Goal: Information Seeking & Learning: Learn about a topic

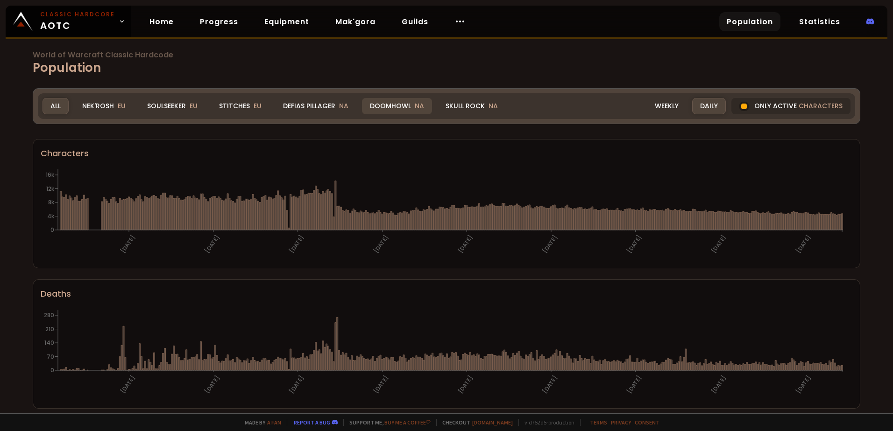
click at [399, 107] on div "Doomhowl NA" at bounding box center [397, 106] width 70 height 16
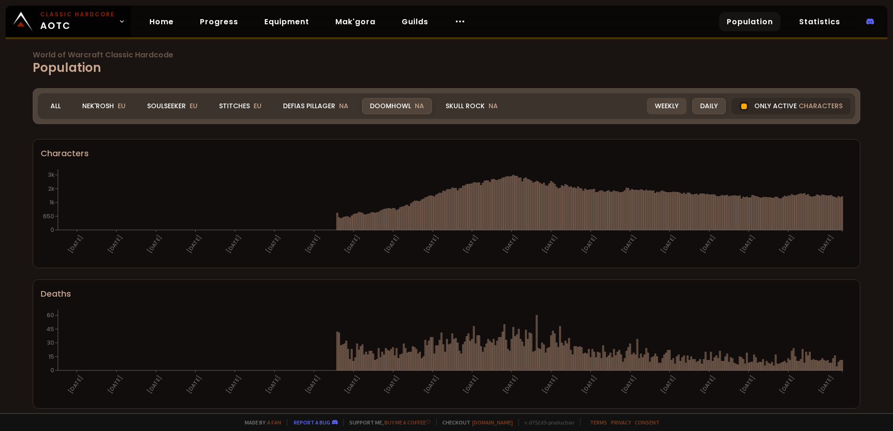
click at [670, 103] on div "Weekly" at bounding box center [667, 106] width 40 height 16
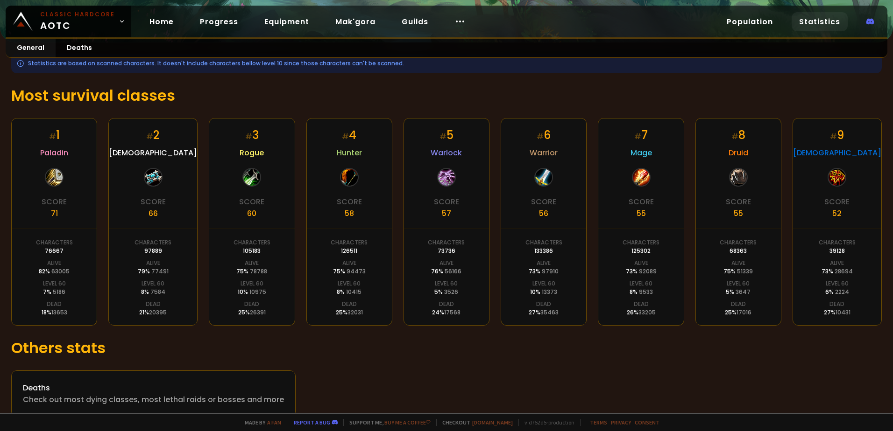
scroll to position [136, 0]
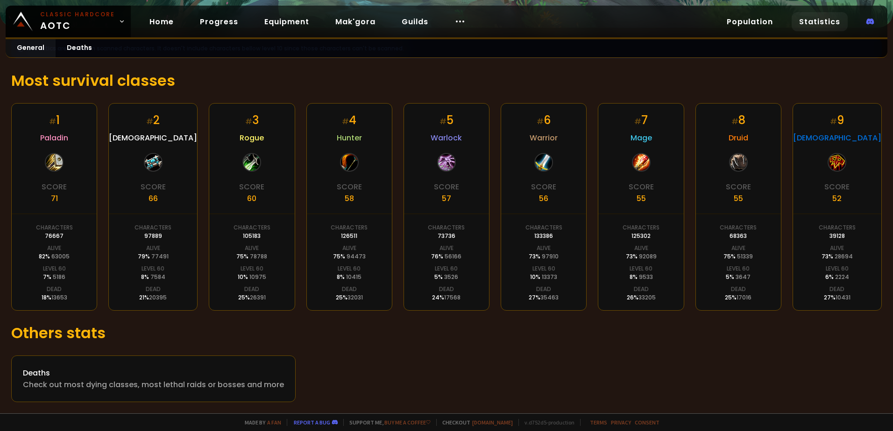
click at [392, 359] on div "Deaths Check out most dying classes, most lethal raids or bosses and more" at bounding box center [446, 379] width 870 height 47
click at [179, 372] on div "Deaths" at bounding box center [153, 373] width 261 height 12
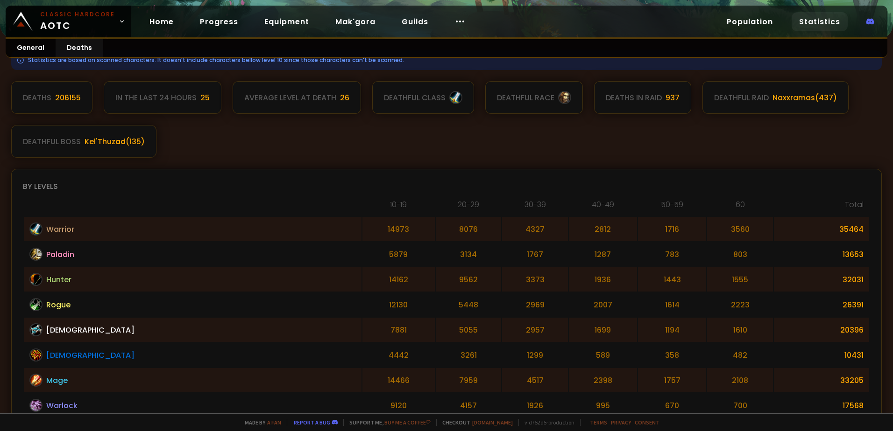
scroll to position [187, 0]
